Goal: Complete application form

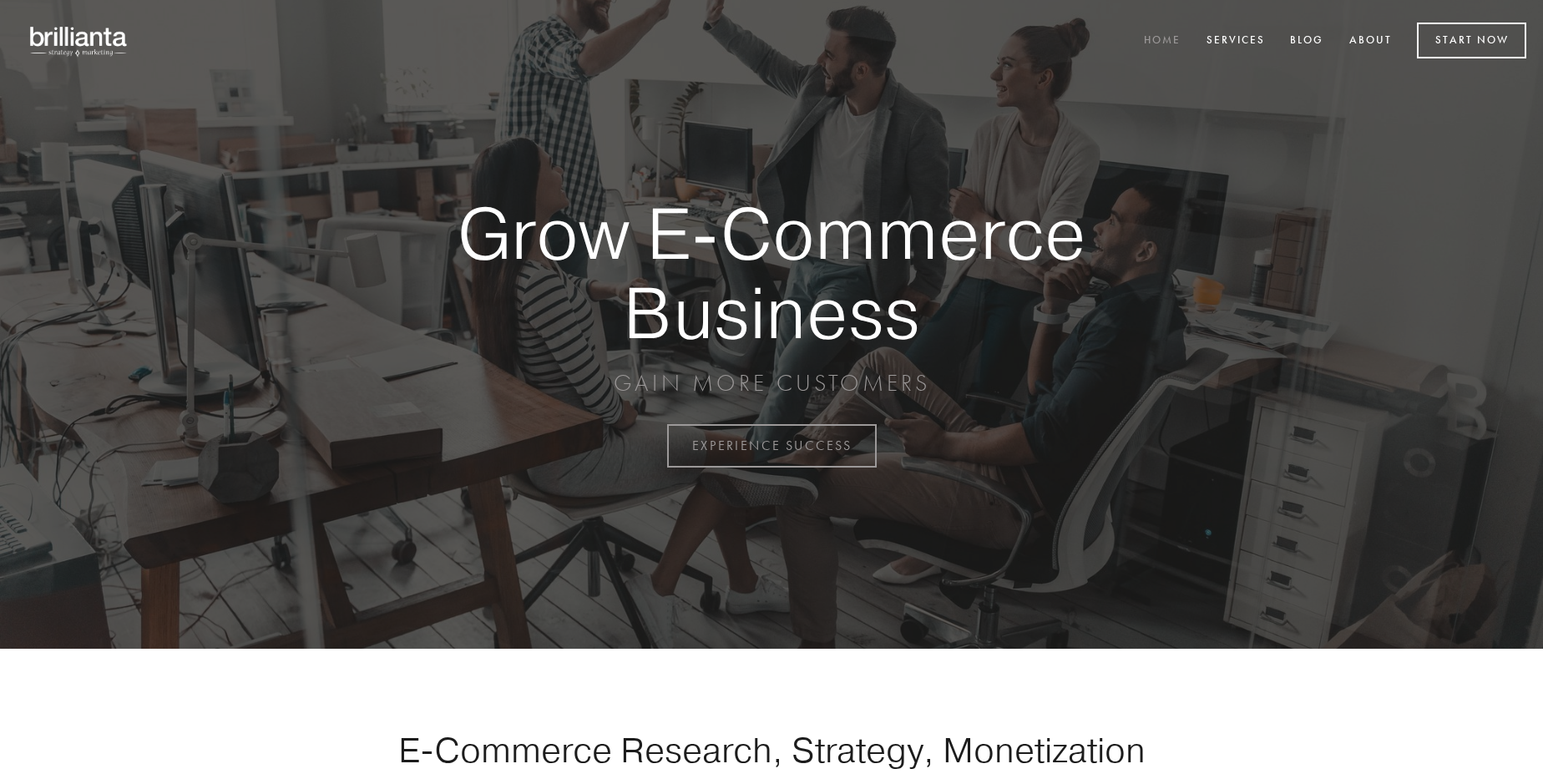
scroll to position [4376, 0]
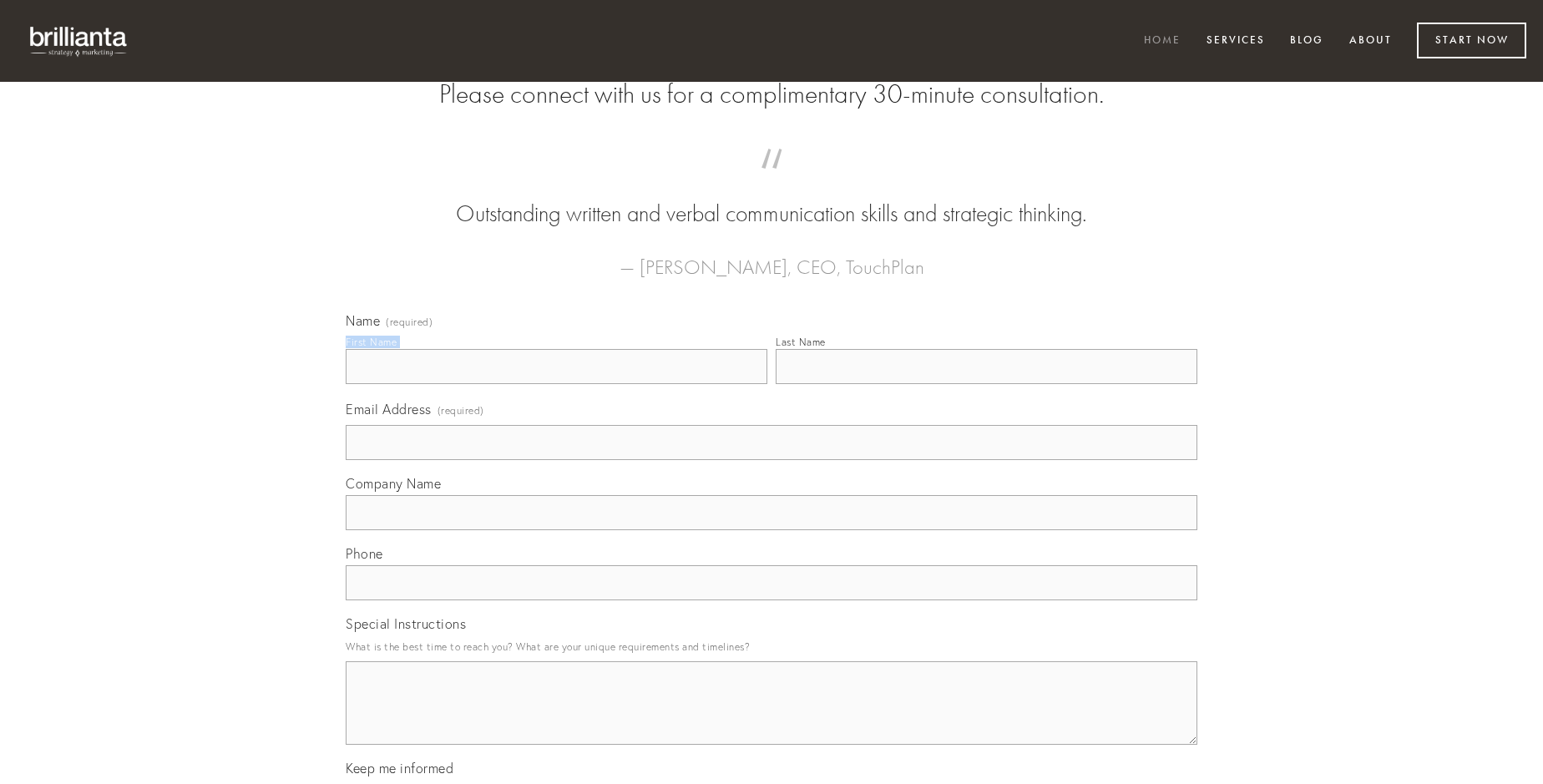
type input "[PERSON_NAME]"
click at [987, 384] on input "Last Name" at bounding box center [987, 366] width 422 height 35
type input "[PERSON_NAME]"
click at [772, 460] on input "Email Address (required)" at bounding box center [772, 442] width 852 height 35
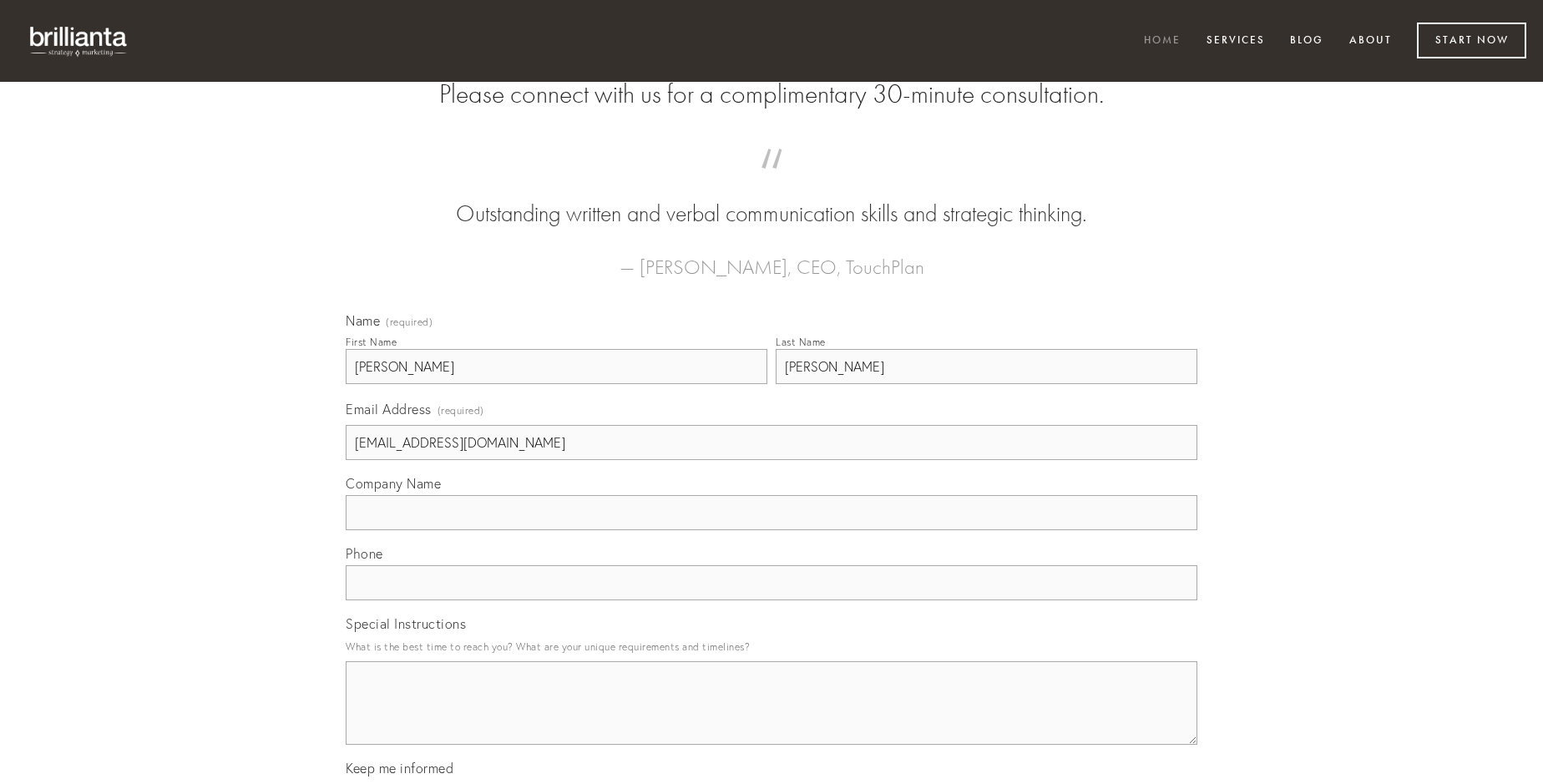
type input "[EMAIL_ADDRESS][DOMAIN_NAME]"
click at [772, 530] on input "Company Name" at bounding box center [772, 511] width 852 height 35
type input "vesica"
click at [772, 600] on input "text" at bounding box center [772, 582] width 852 height 35
click at [772, 717] on textarea "Special Instructions" at bounding box center [772, 702] width 852 height 84
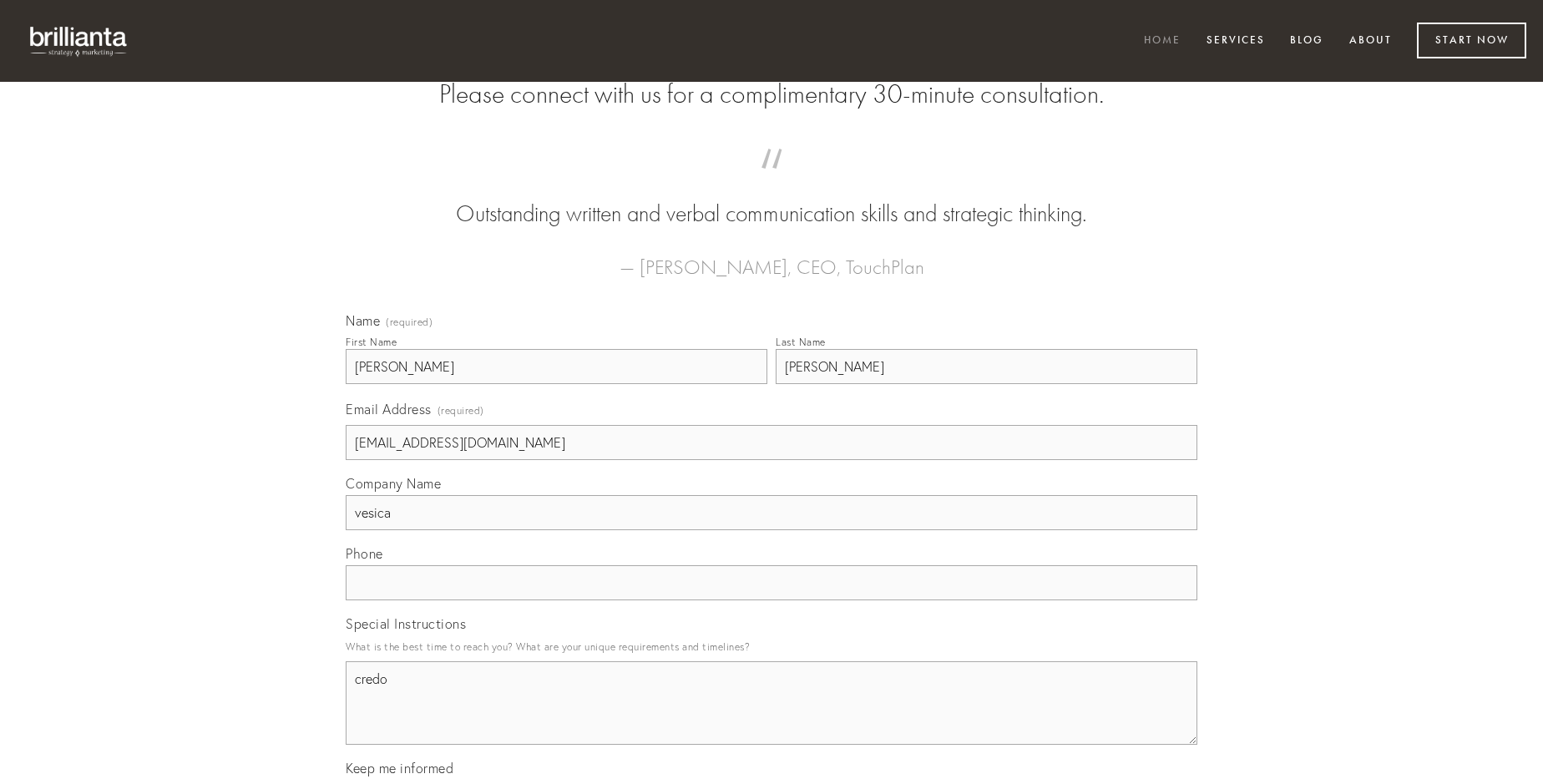
type textarea "credo"
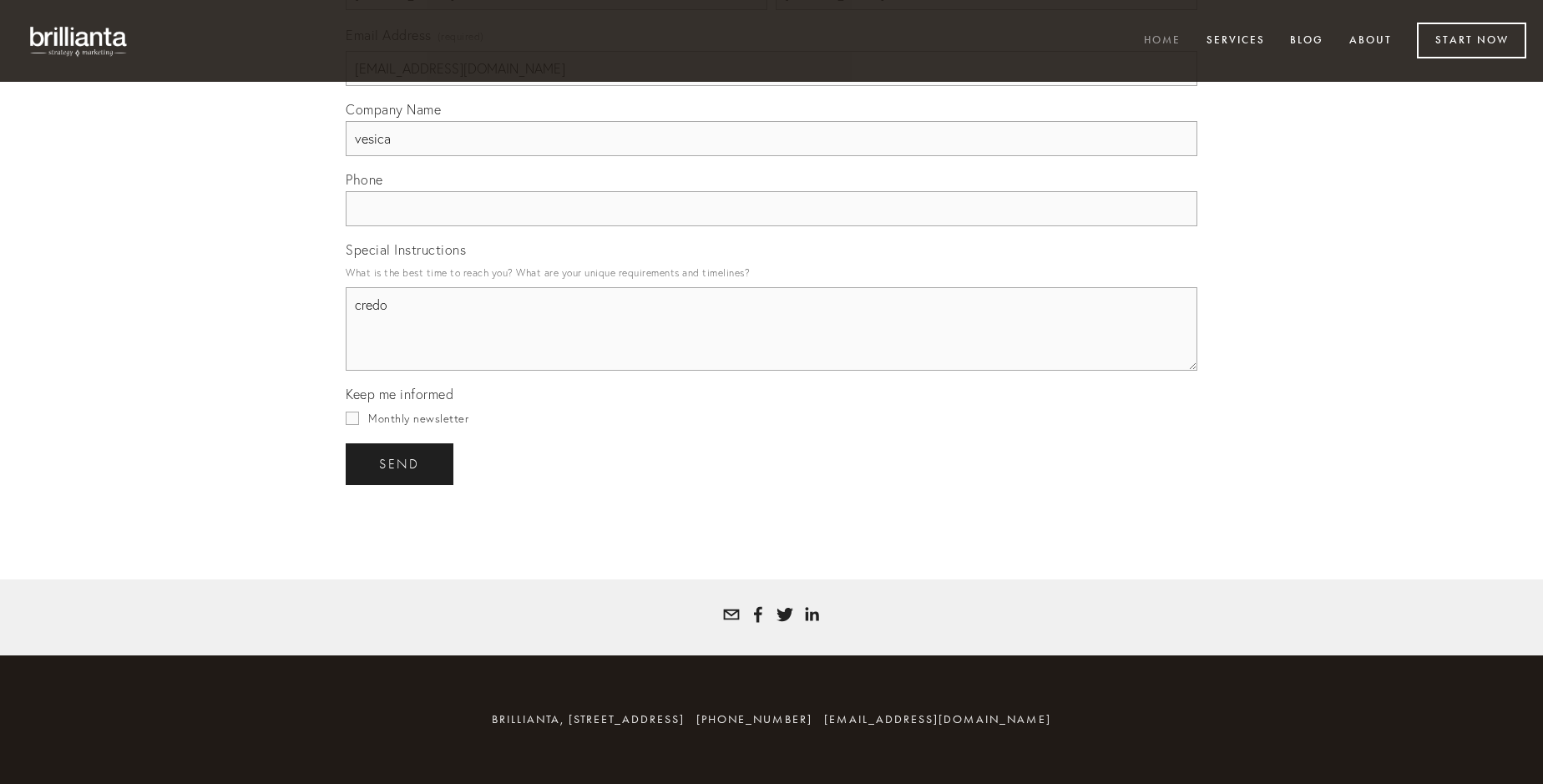
click at [401, 464] on span "send" at bounding box center [399, 464] width 41 height 15
